Goal: Transaction & Acquisition: Purchase product/service

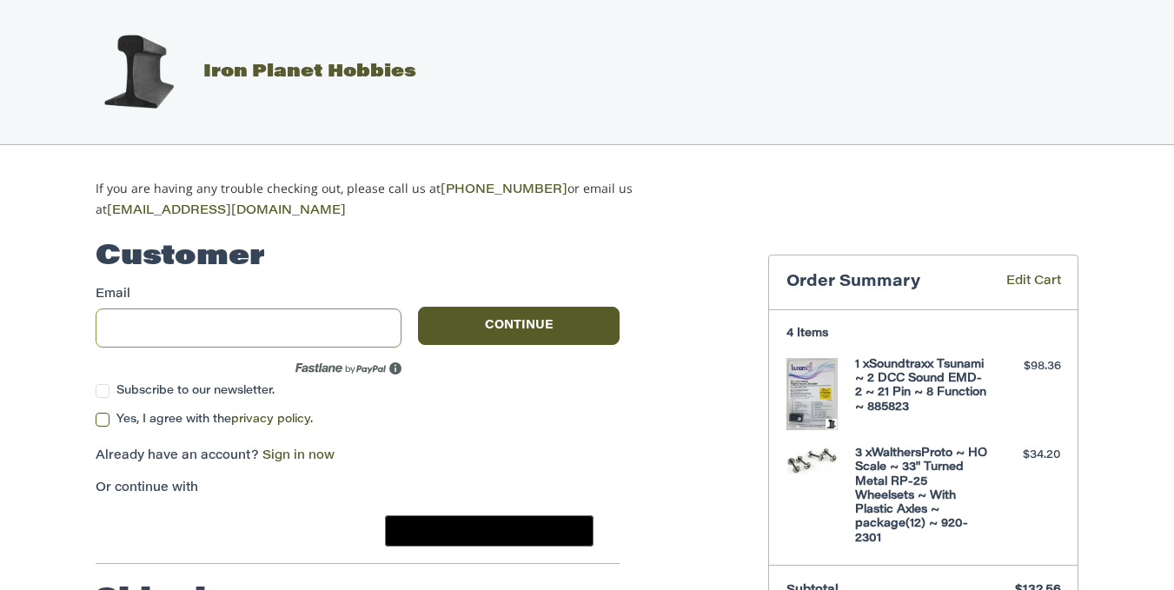
click at [116, 314] on input "Email" at bounding box center [249, 328] width 306 height 39
type input "**********"
click at [509, 320] on button "Continue" at bounding box center [519, 326] width 202 height 38
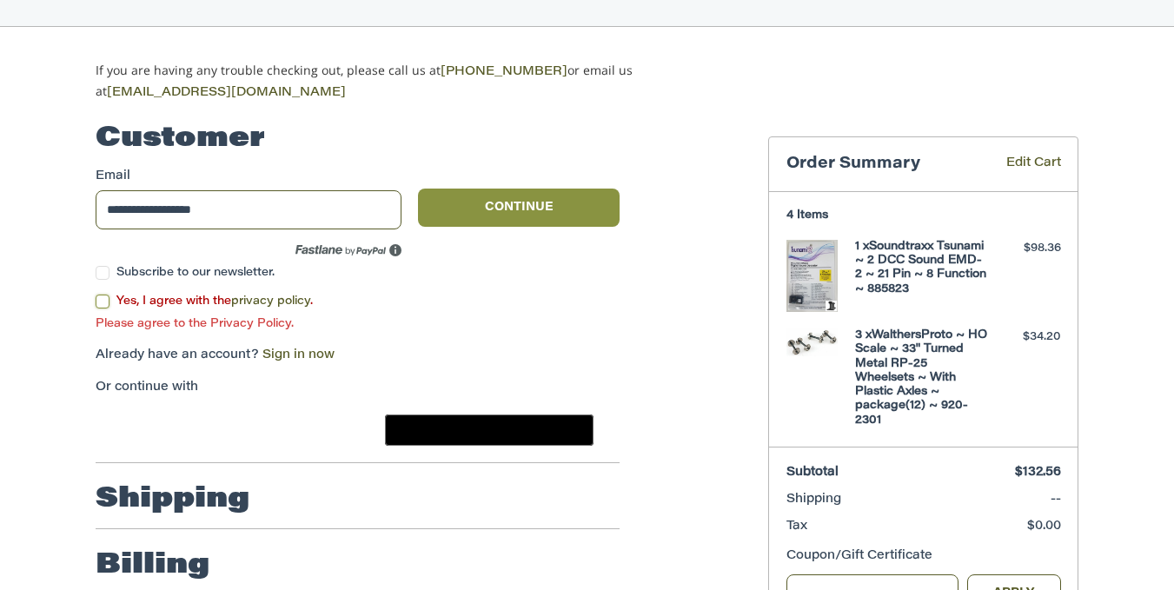
scroll to position [130, 0]
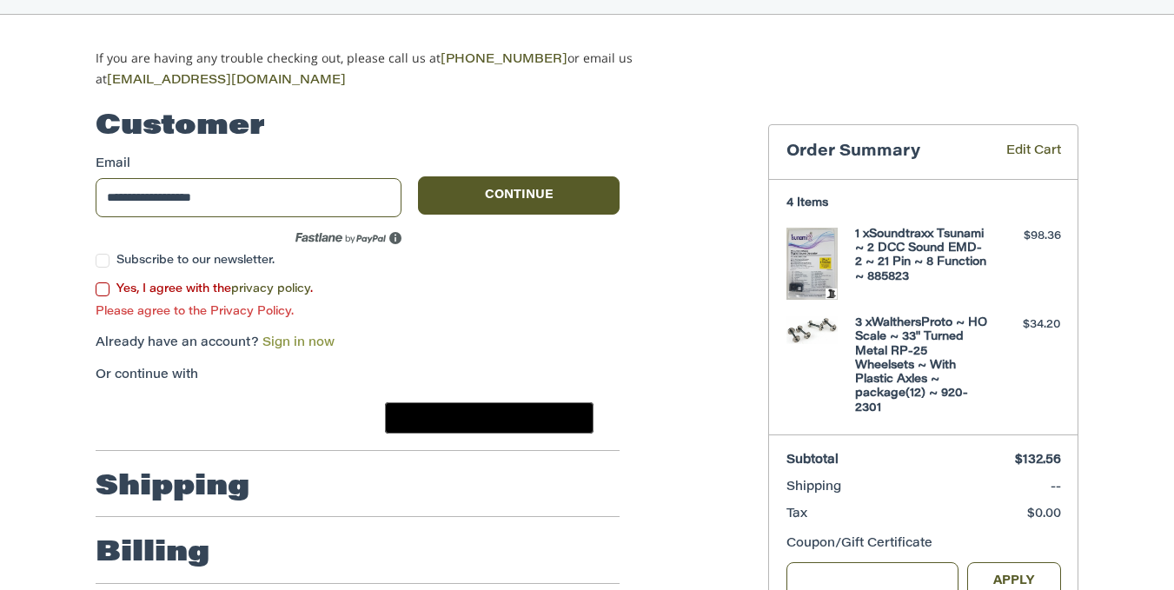
click at [278, 337] on link "Sign in now" at bounding box center [298, 343] width 72 height 12
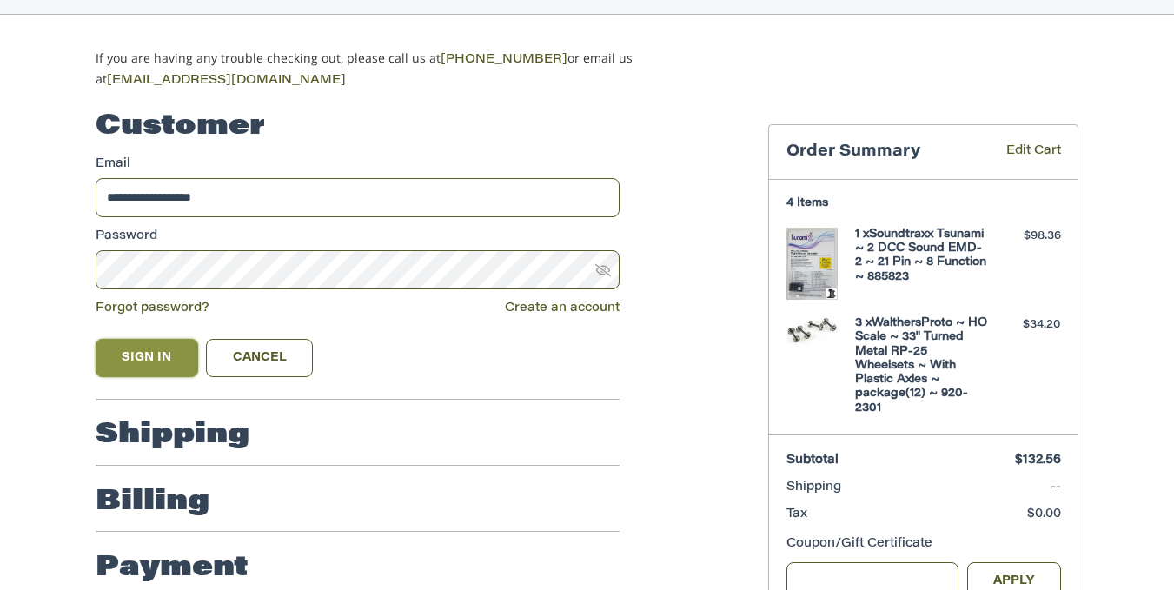
click at [170, 349] on button "Sign In" at bounding box center [147, 358] width 103 height 38
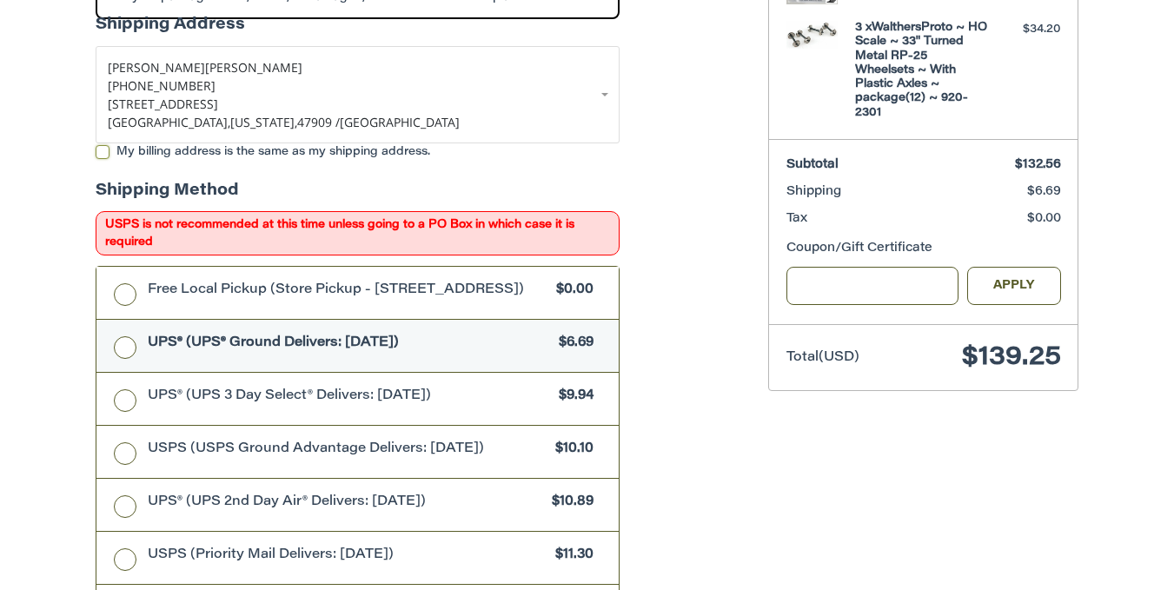
scroll to position [339, 0]
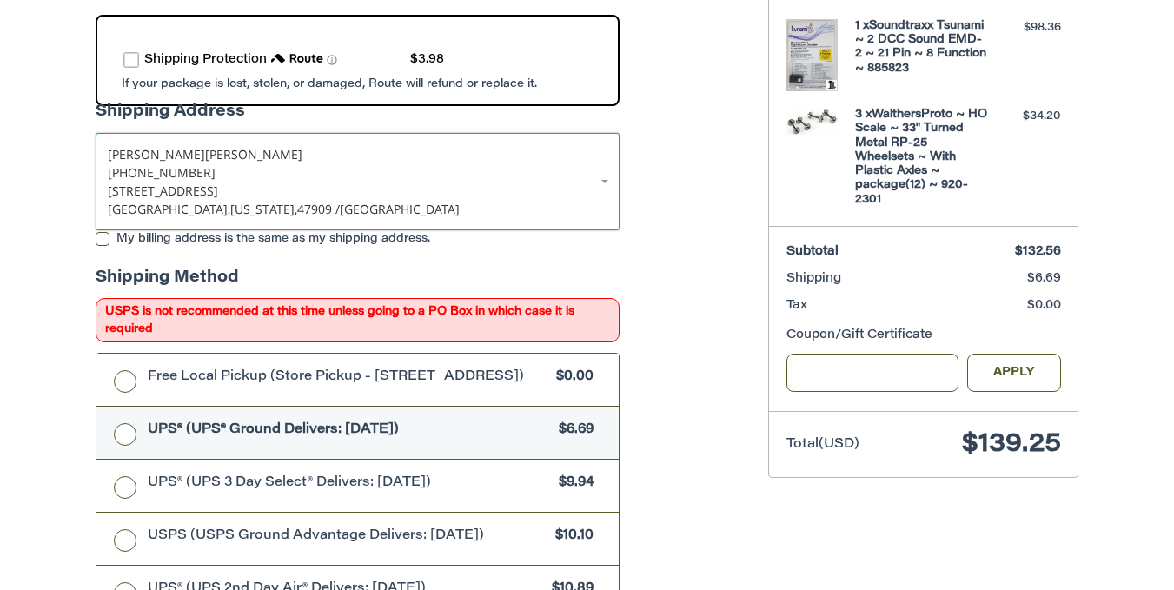
click at [604, 175] on p "[PHONE_NUMBER]" at bounding box center [358, 172] width 500 height 18
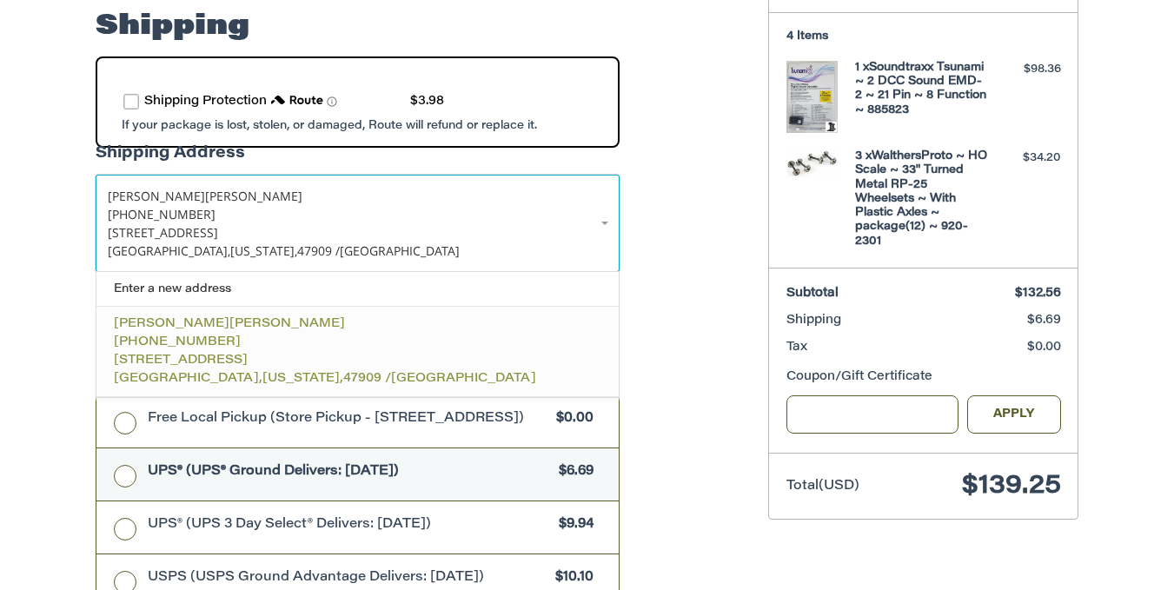
scroll to position [252, 0]
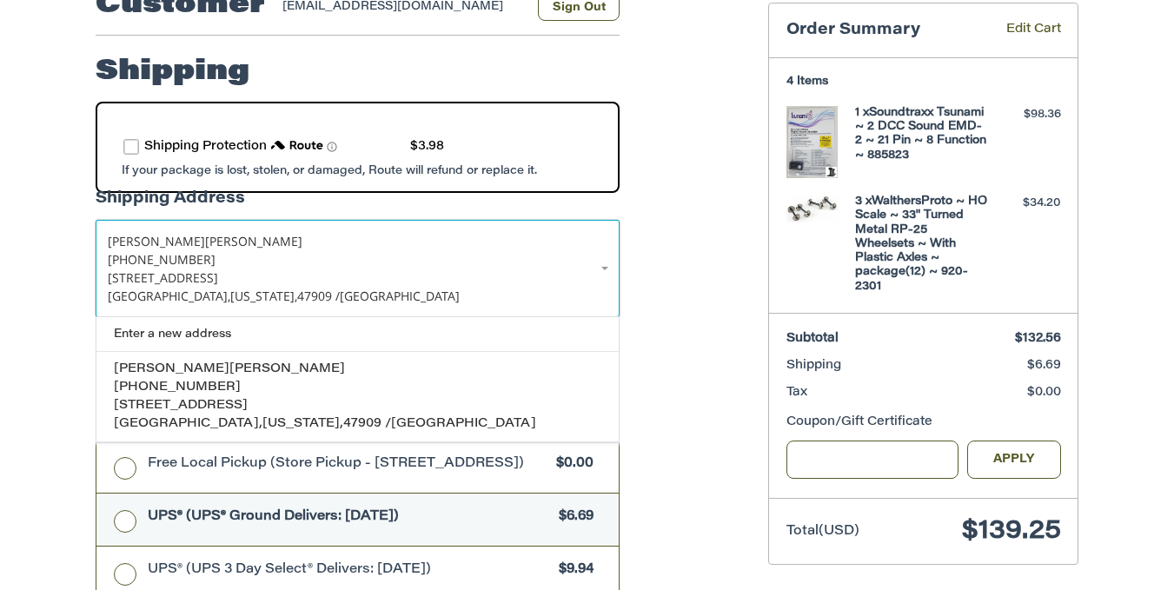
click at [604, 259] on p "[PHONE_NUMBER]" at bounding box center [358, 259] width 500 height 18
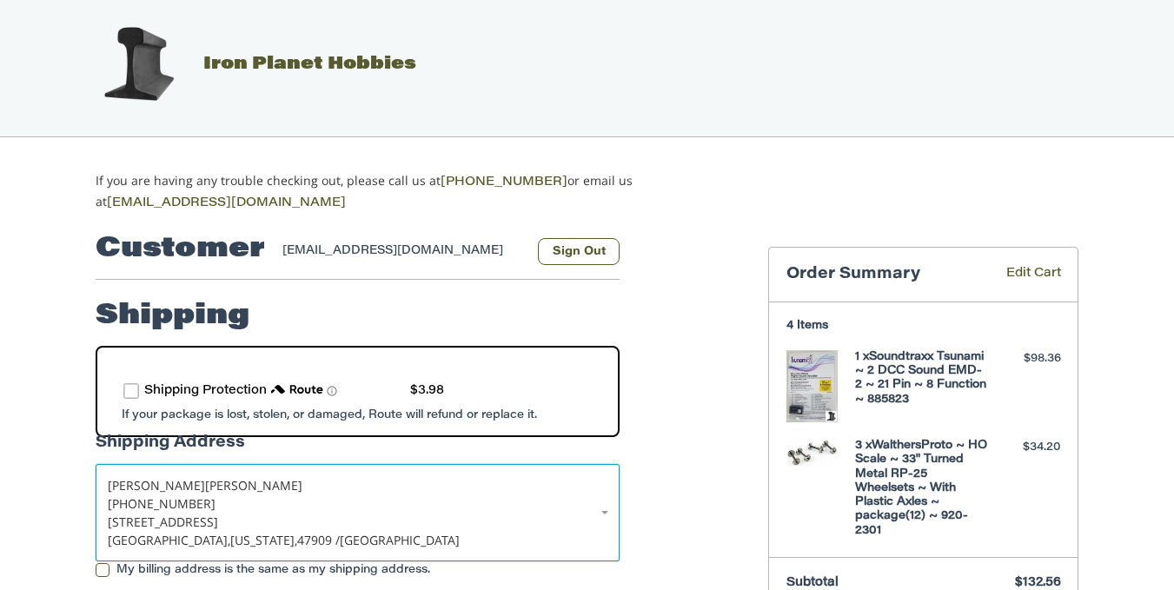
scroll to position [0, 0]
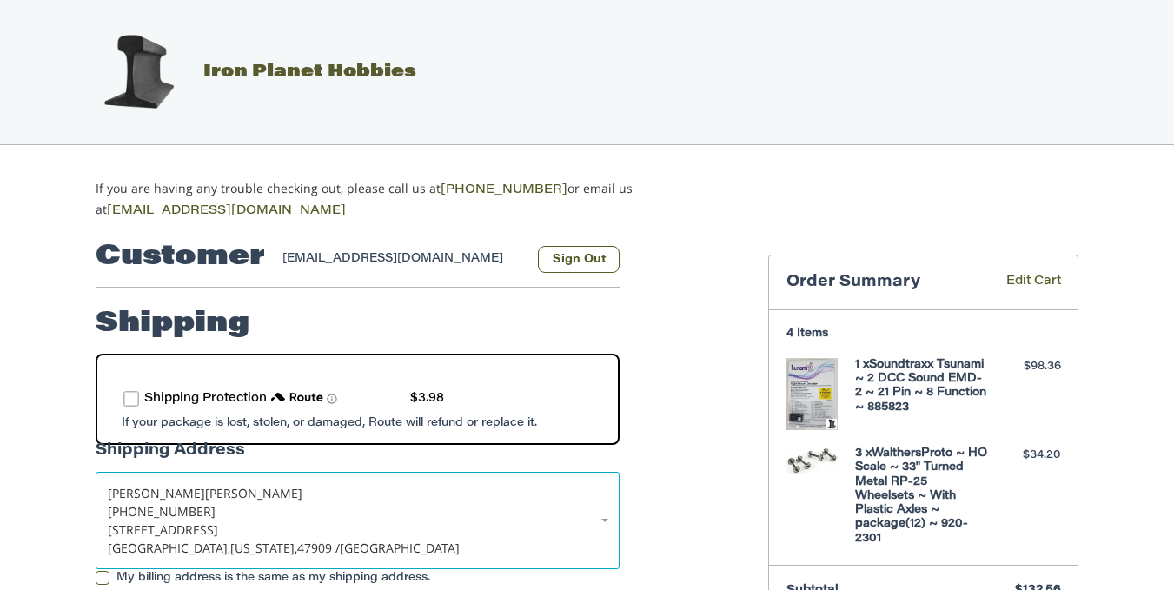
click at [135, 394] on label "route shipping protection selector element" at bounding box center [131, 399] width 16 height 16
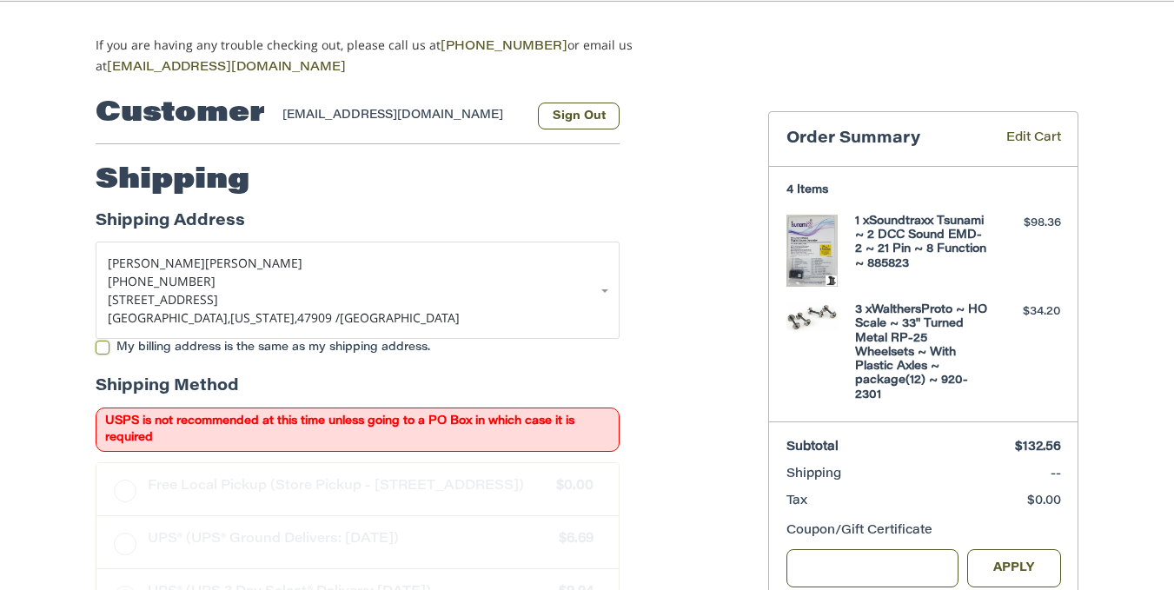
scroll to position [165, 0]
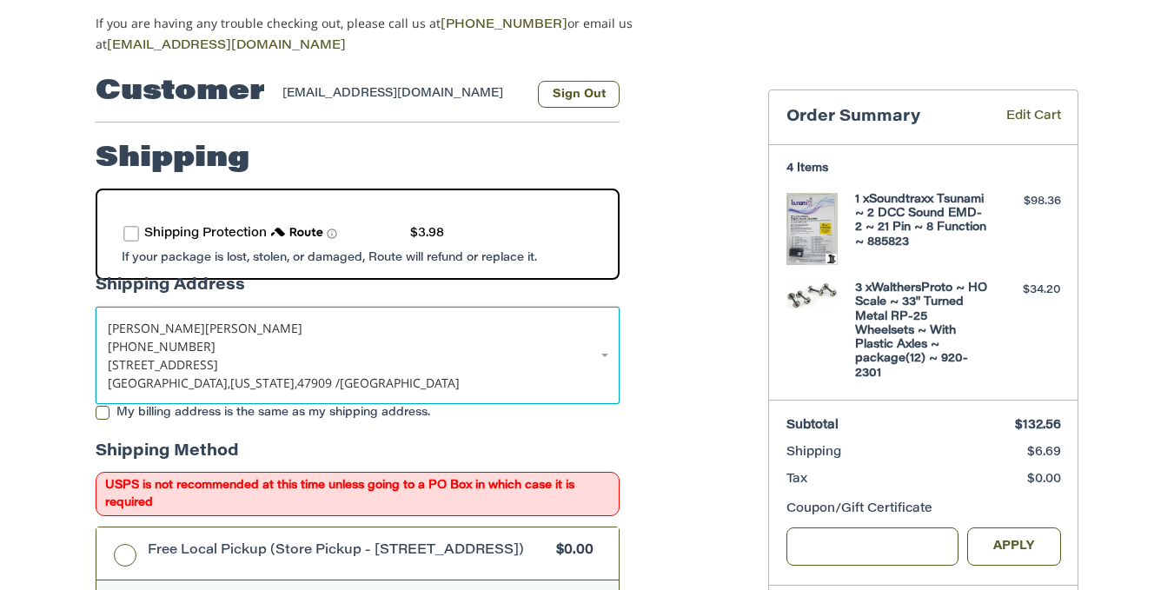
click at [172, 345] on span "[PHONE_NUMBER]" at bounding box center [162, 346] width 108 height 17
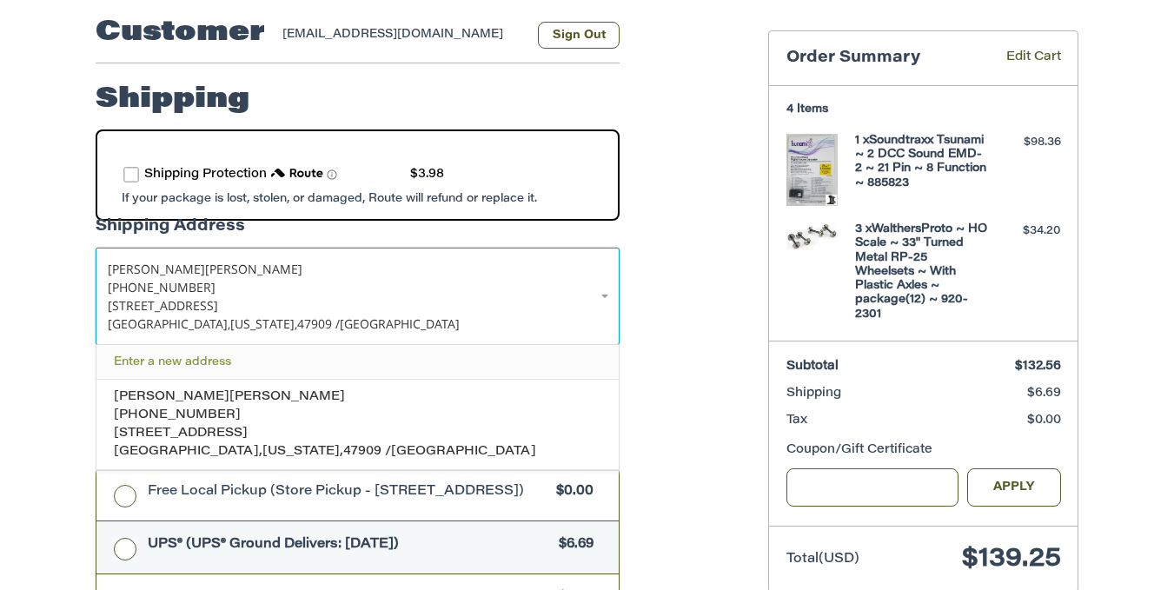
scroll to position [339, 0]
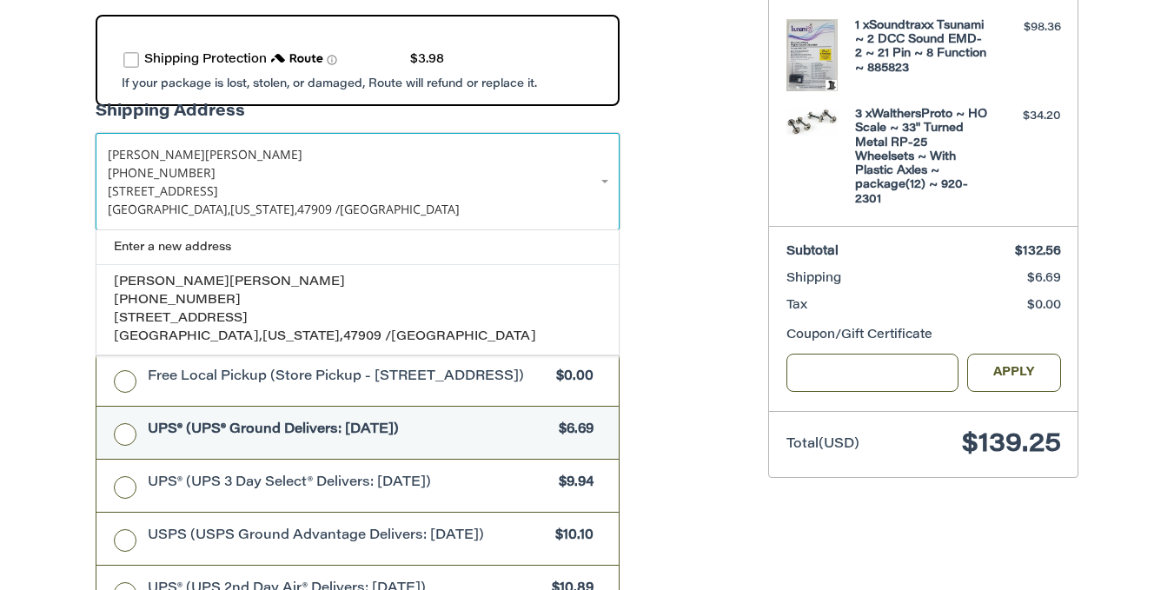
click at [604, 172] on p "[PHONE_NUMBER]" at bounding box center [358, 172] width 500 height 18
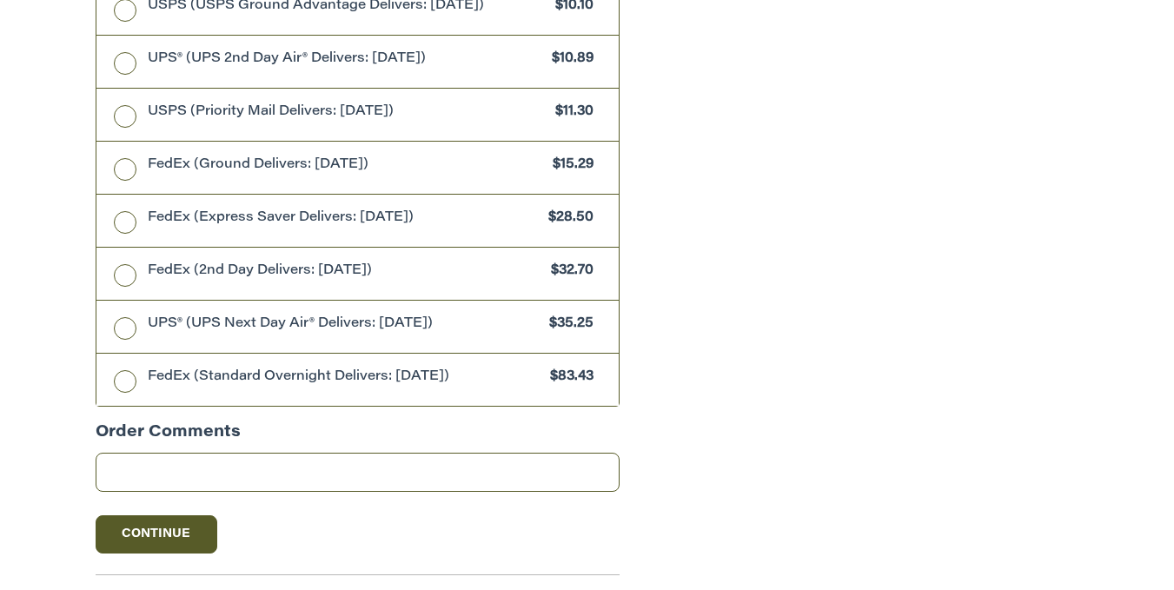
scroll to position [956, 0]
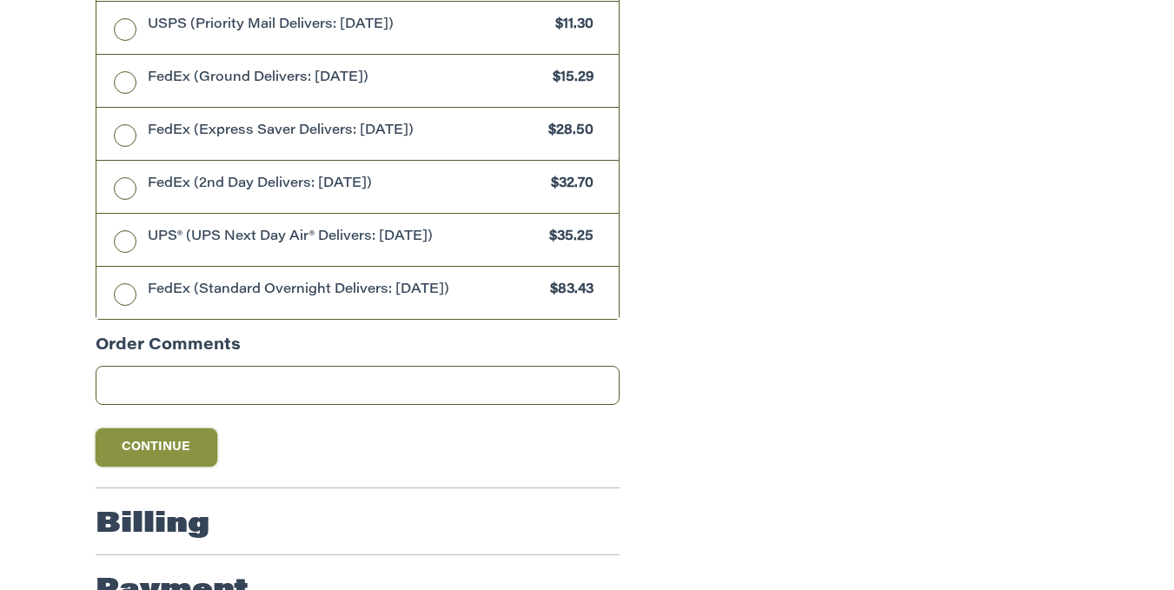
click at [154, 450] on button "Continue" at bounding box center [157, 447] width 122 height 38
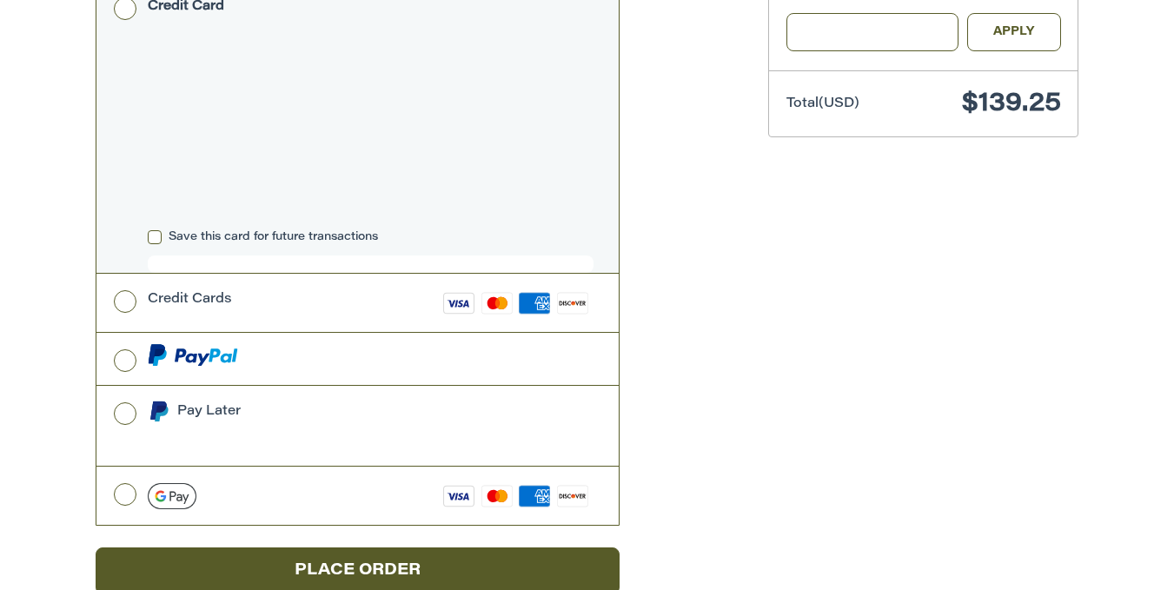
scroll to position [683, 0]
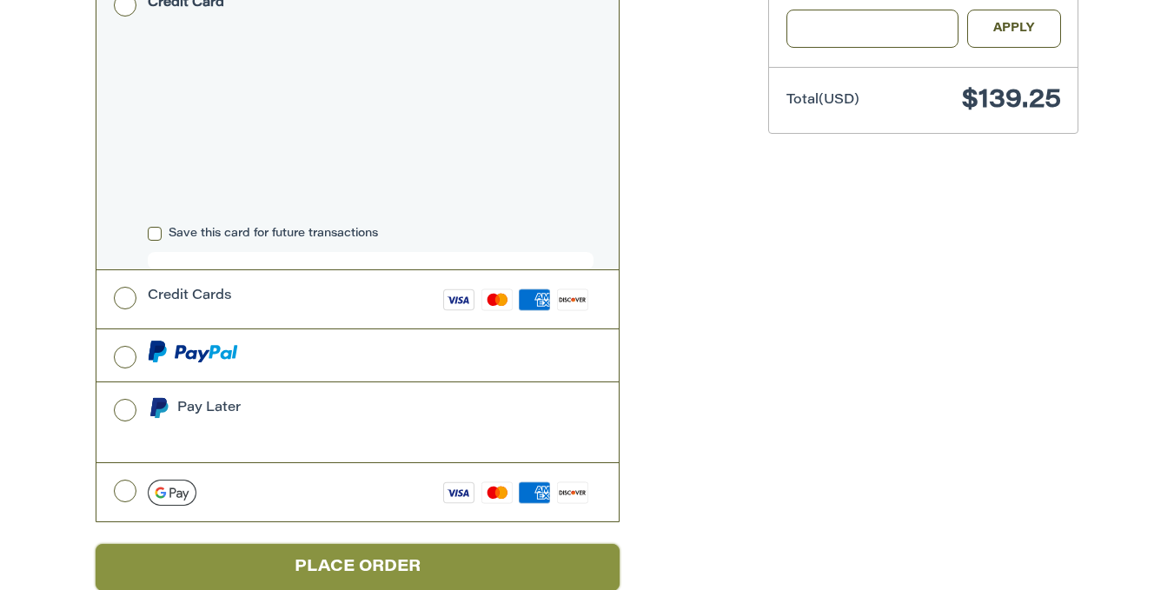
click at [379, 544] on button "Place Order" at bounding box center [358, 568] width 524 height 48
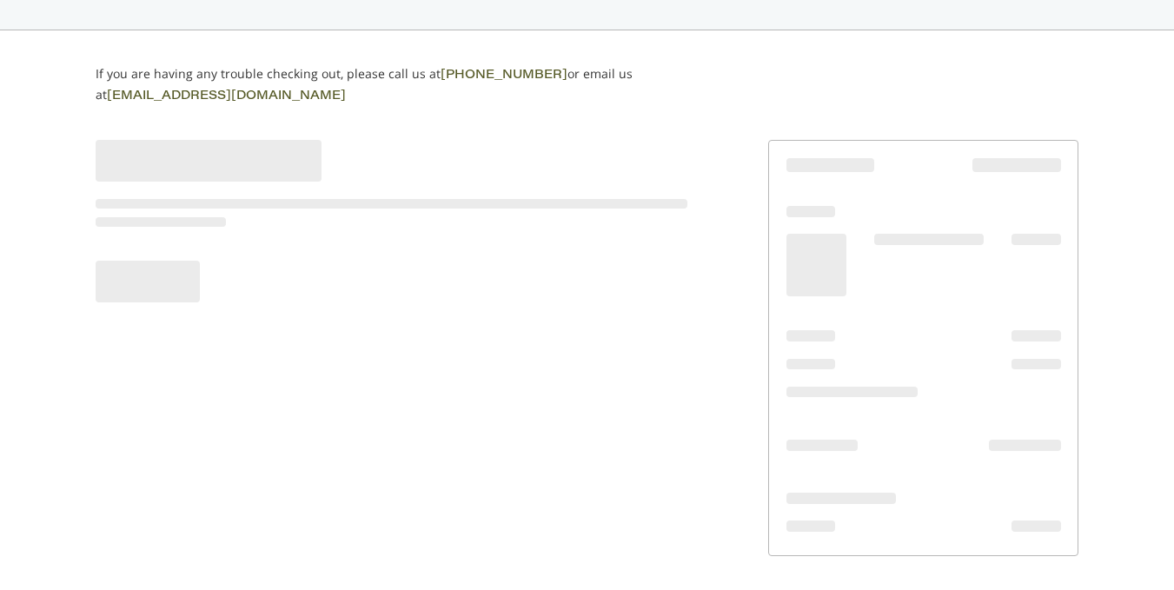
scroll to position [110, 0]
